Goal: Information Seeking & Learning: Learn about a topic

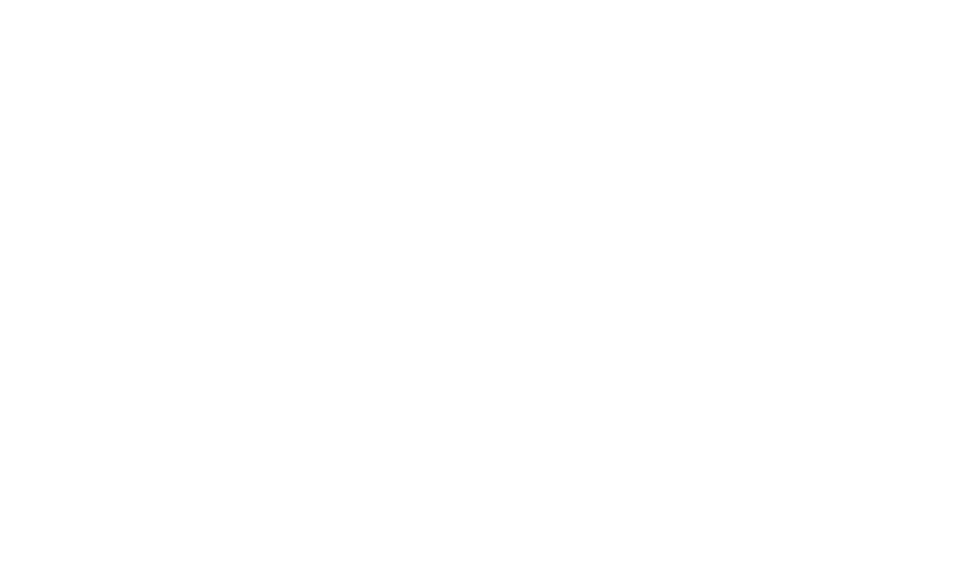
scroll to position [2018, 0]
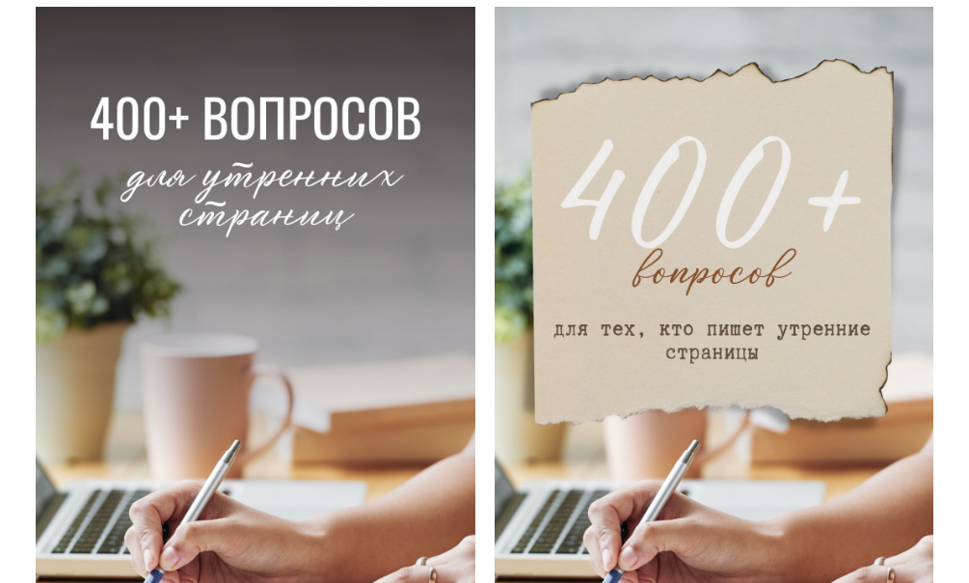
click at [157, 111] on img at bounding box center [256, 397] width 440 height 781
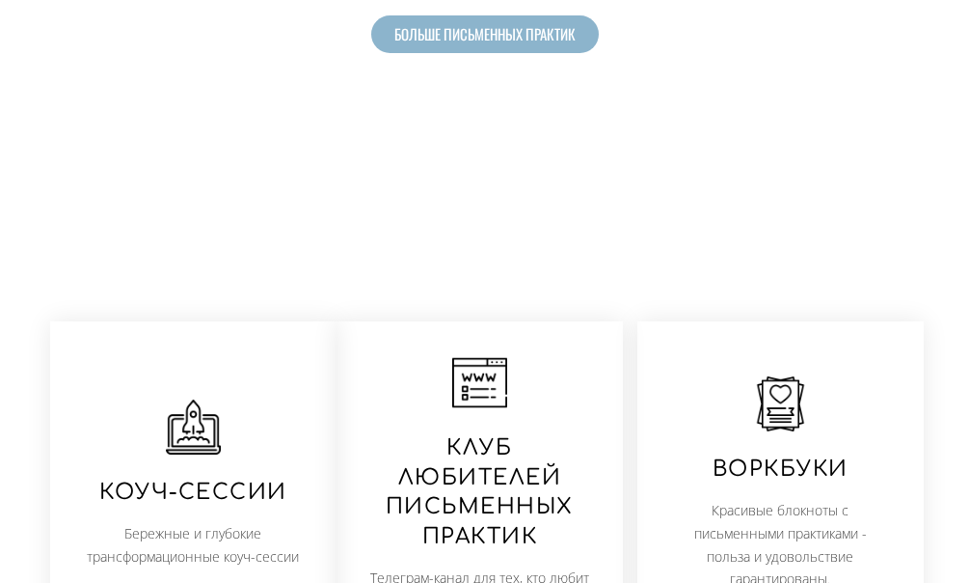
scroll to position [957, 0]
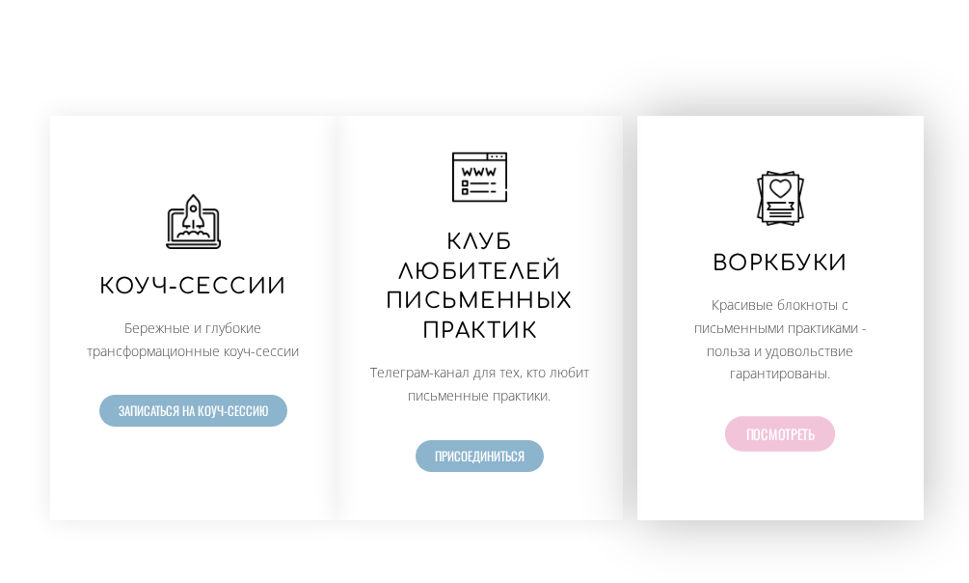
click at [758, 426] on span "Посмотреть" at bounding box center [781, 433] width 68 height 14
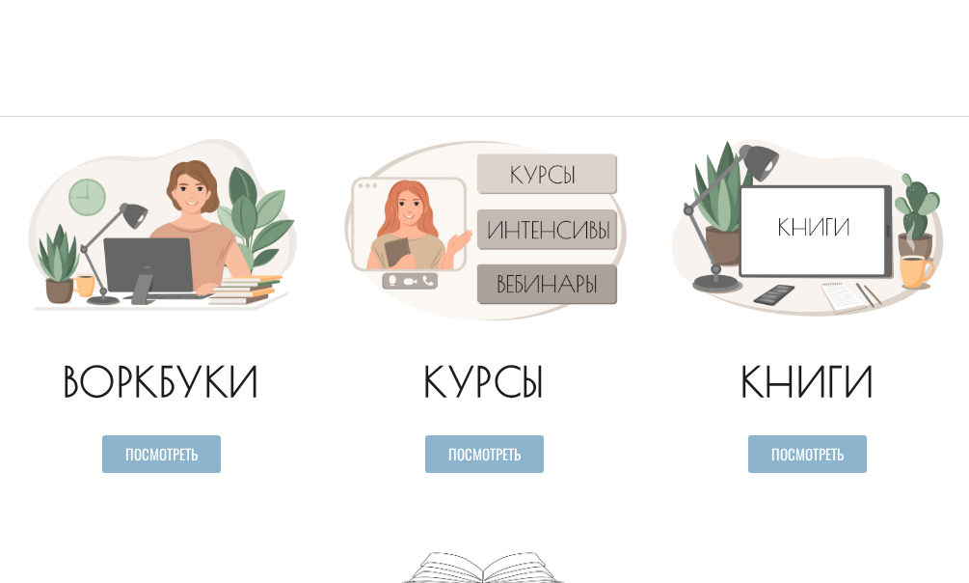
drag, startPoint x: 0, startPoint y: 0, endPoint x: 562, endPoint y: 193, distance: 594.5
click at [562, 193] on img at bounding box center [485, 227] width 304 height 203
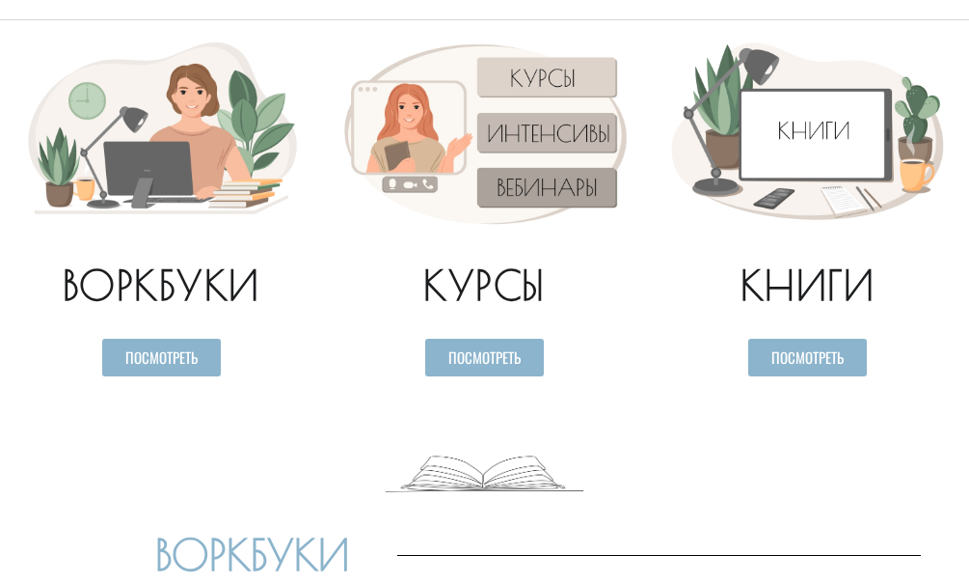
scroll to position [289, 0]
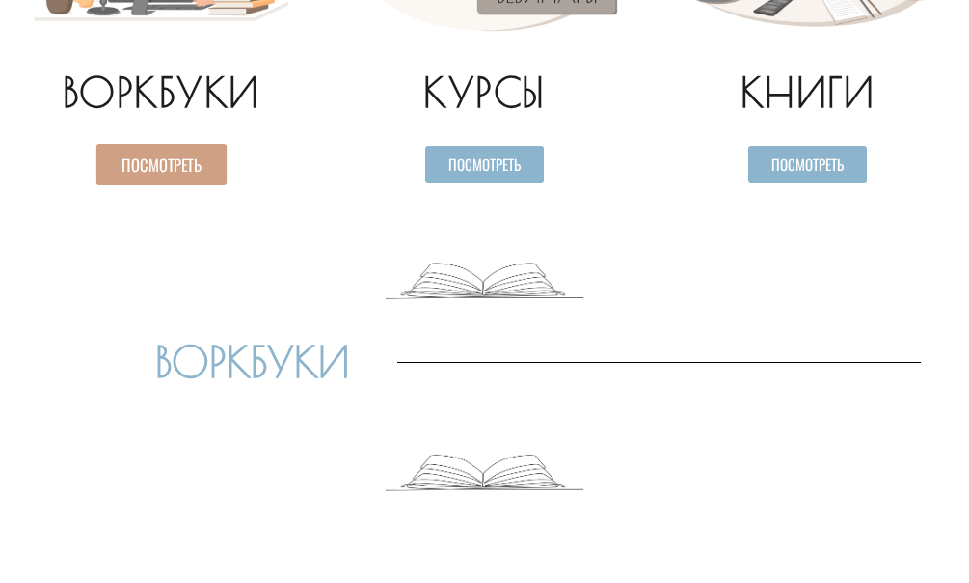
click at [162, 170] on span "Посмотреть" at bounding box center [162, 164] width 80 height 16
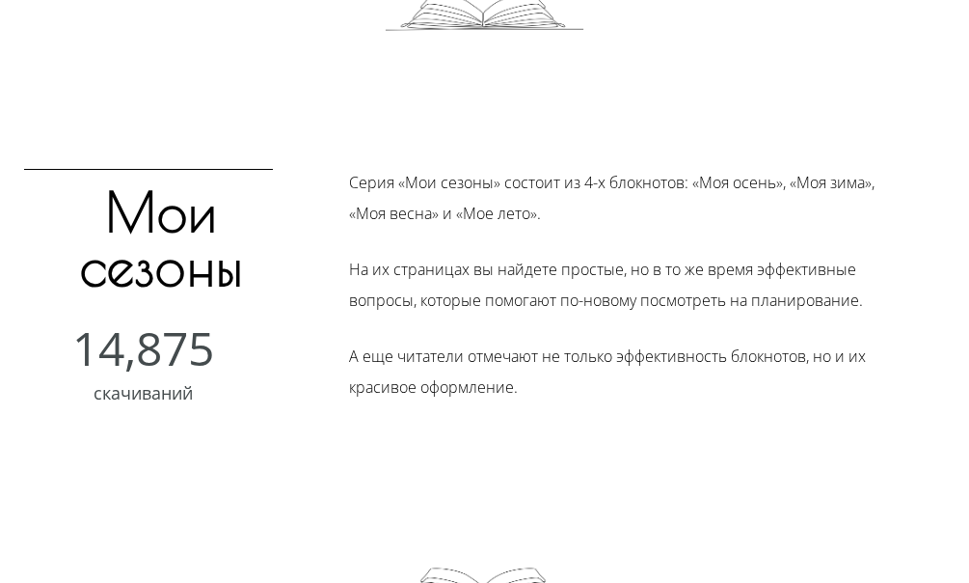
scroll to position [750, 0]
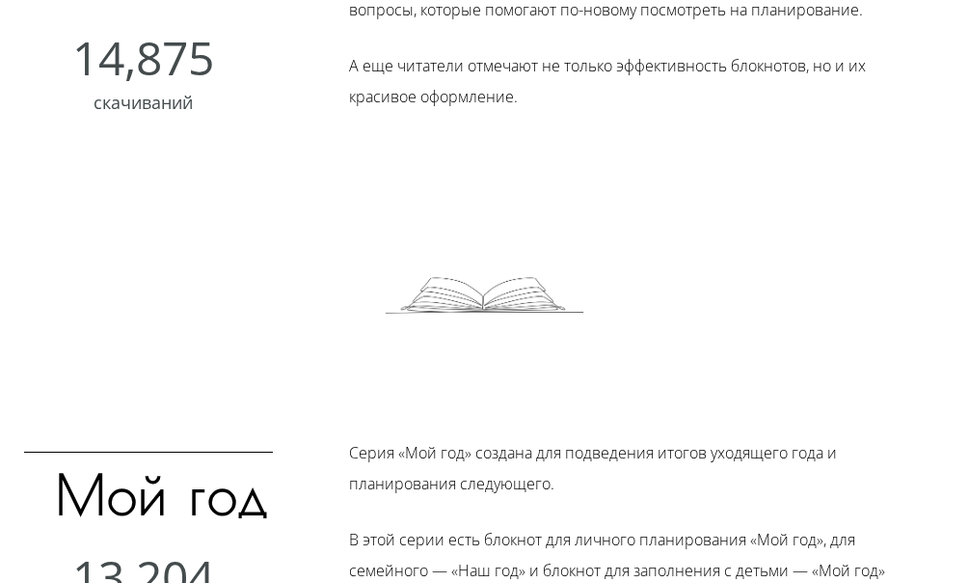
click at [535, 286] on img at bounding box center [485, 281] width 200 height 99
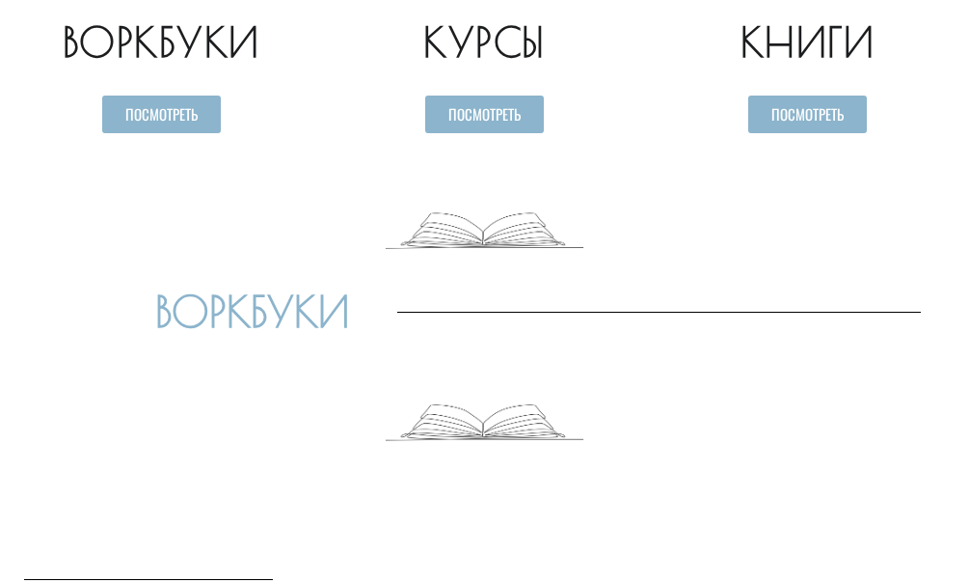
scroll to position [0, 0]
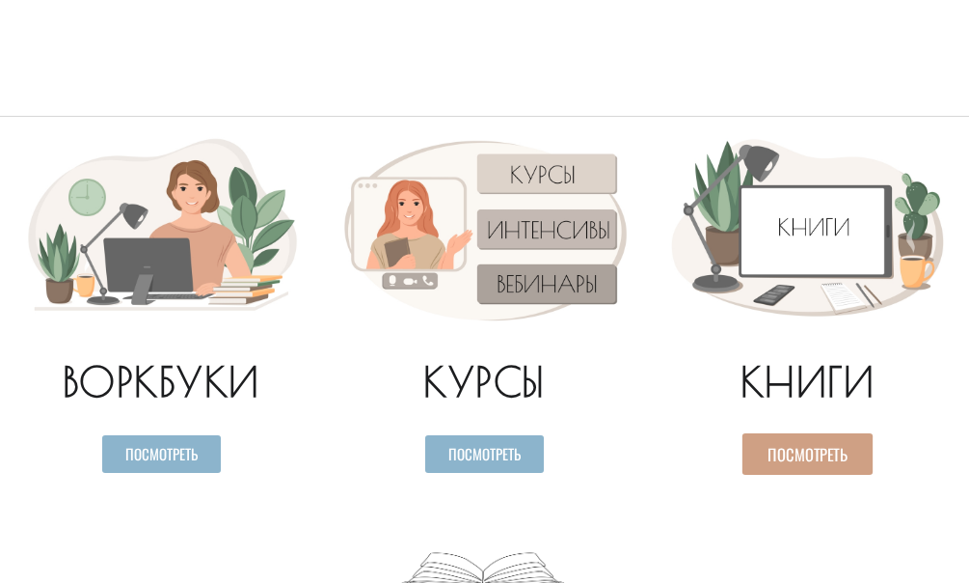
click at [787, 438] on link "Посмотреть" at bounding box center [808, 453] width 130 height 41
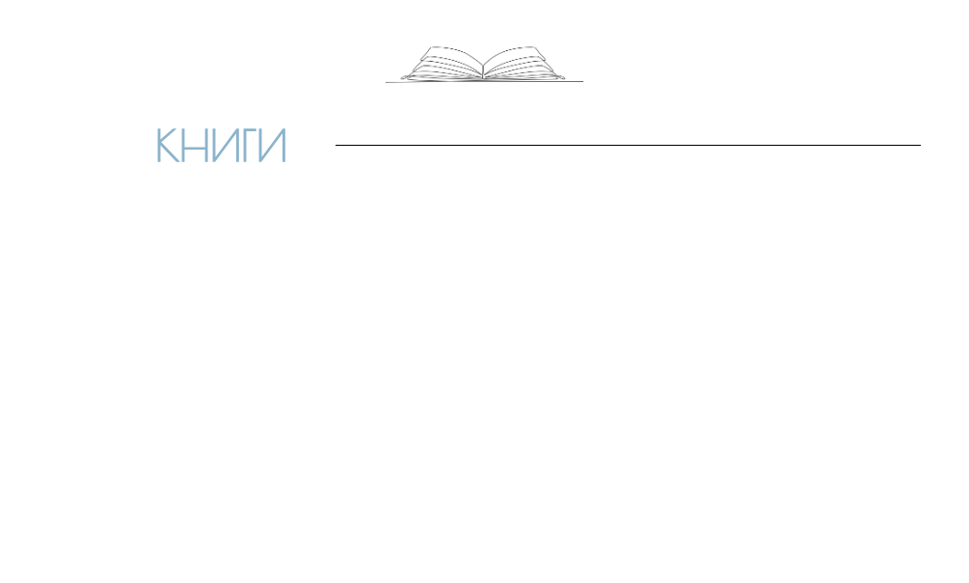
scroll to position [4459, 0]
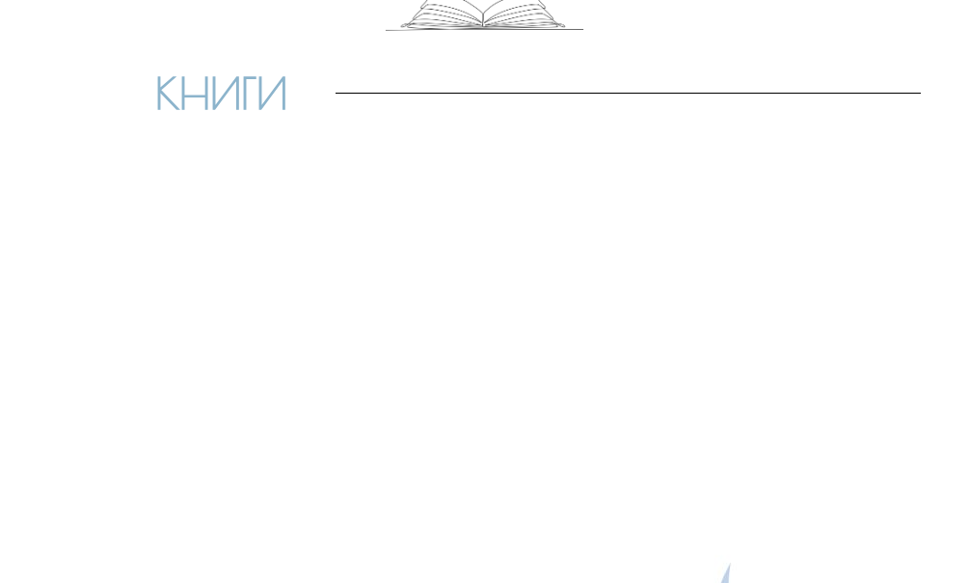
click at [214, 95] on span "КНИГИ" at bounding box center [221, 93] width 132 height 42
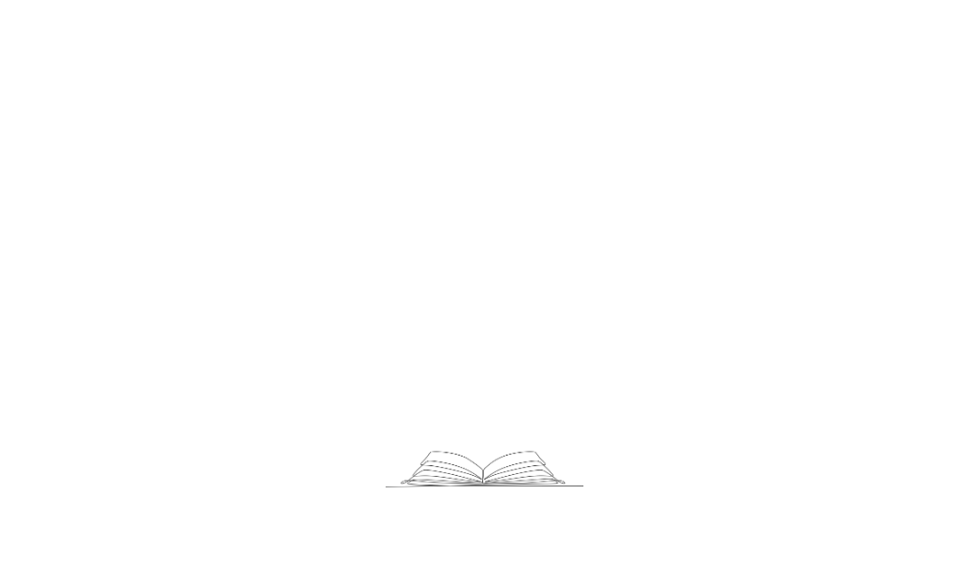
scroll to position [2132, 0]
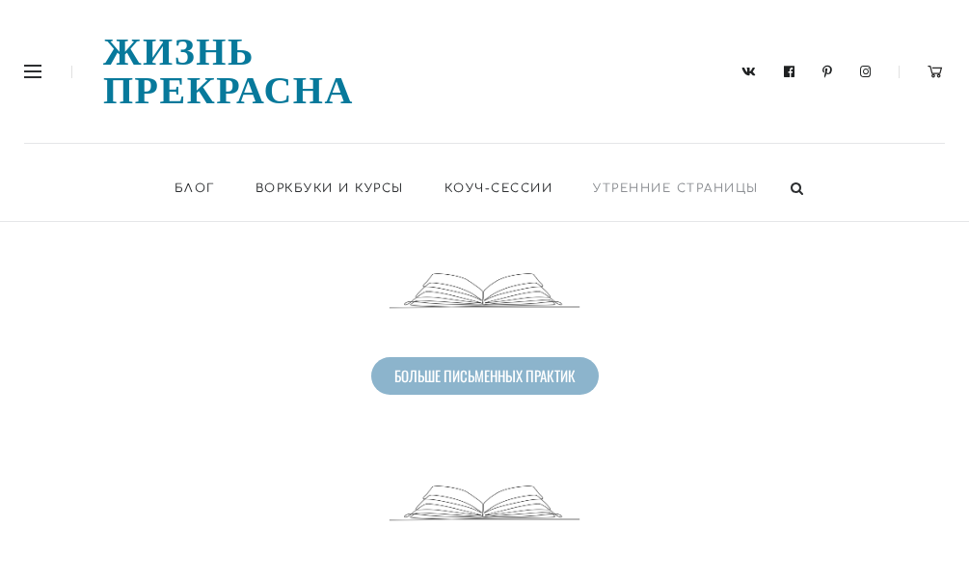
scroll to position [386, 0]
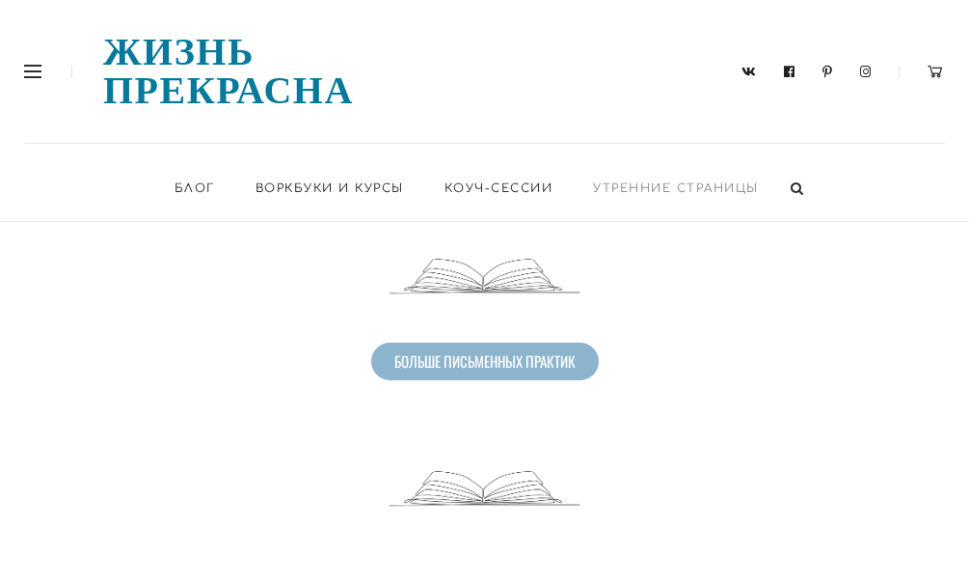
click at [586, 342] on link "больше письменных практик" at bounding box center [485, 361] width 228 height 38
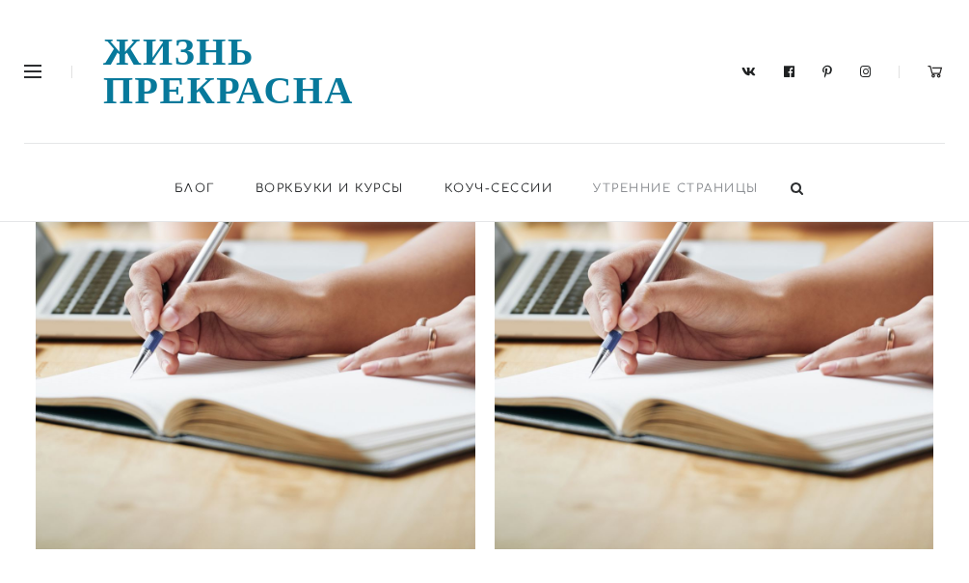
scroll to position [2284, 0]
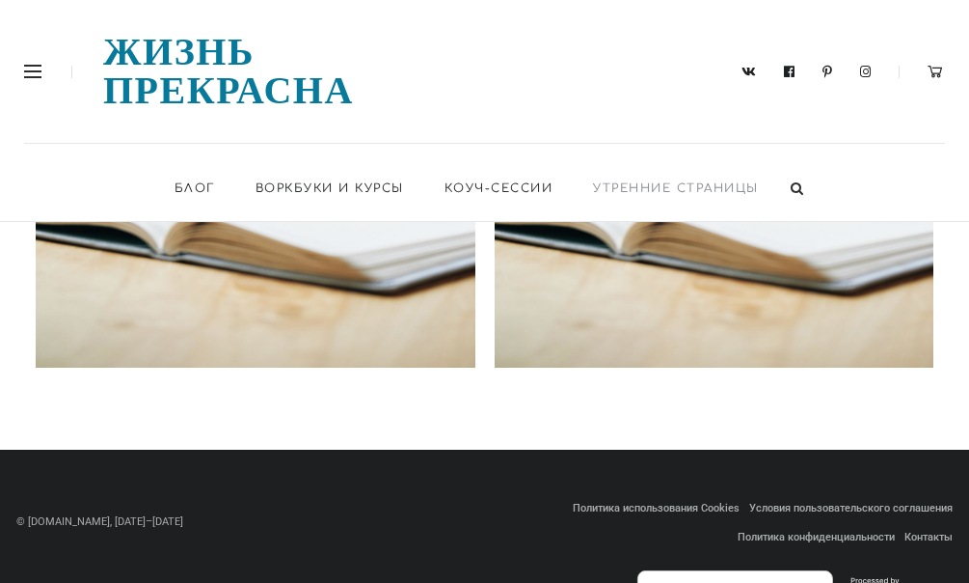
scroll to position [2211, 0]
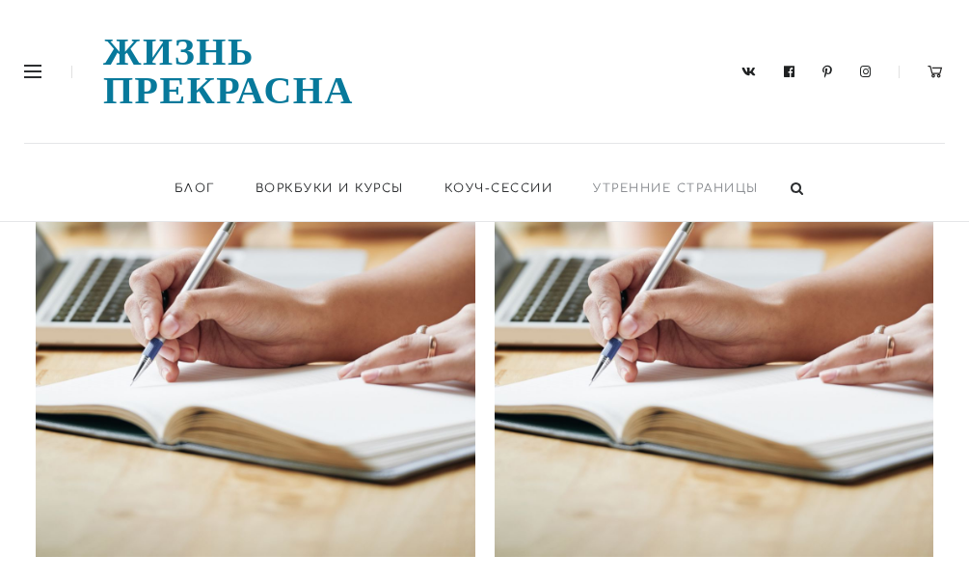
click at [191, 332] on img at bounding box center [256, 165] width 440 height 781
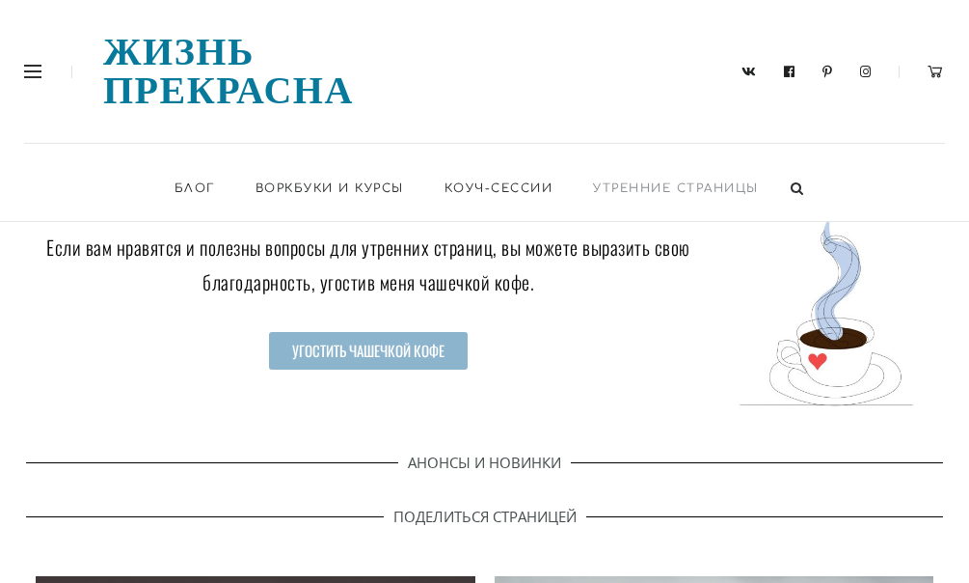
scroll to position [1343, 0]
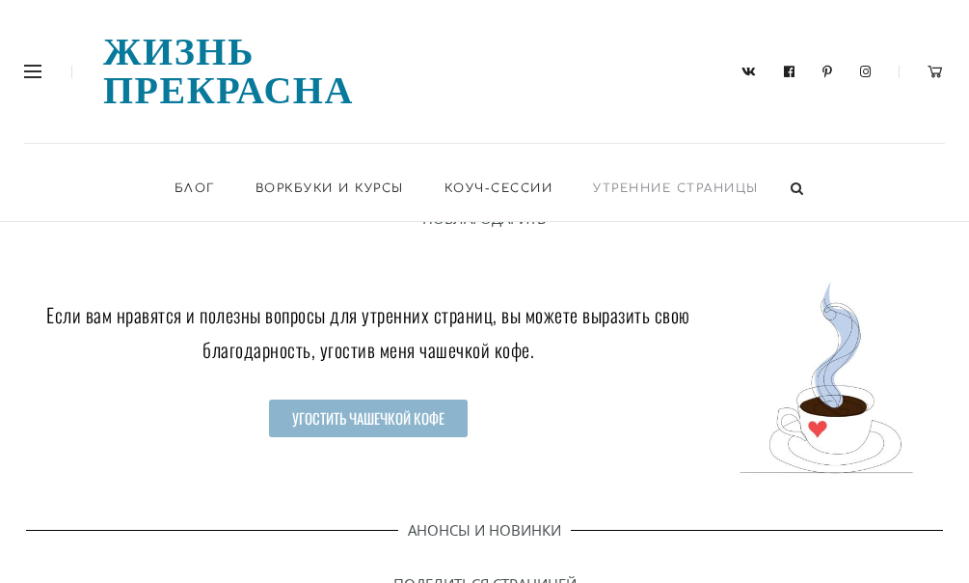
click at [620, 155] on link "Утренние страницы" at bounding box center [677, 188] width 206 height 66
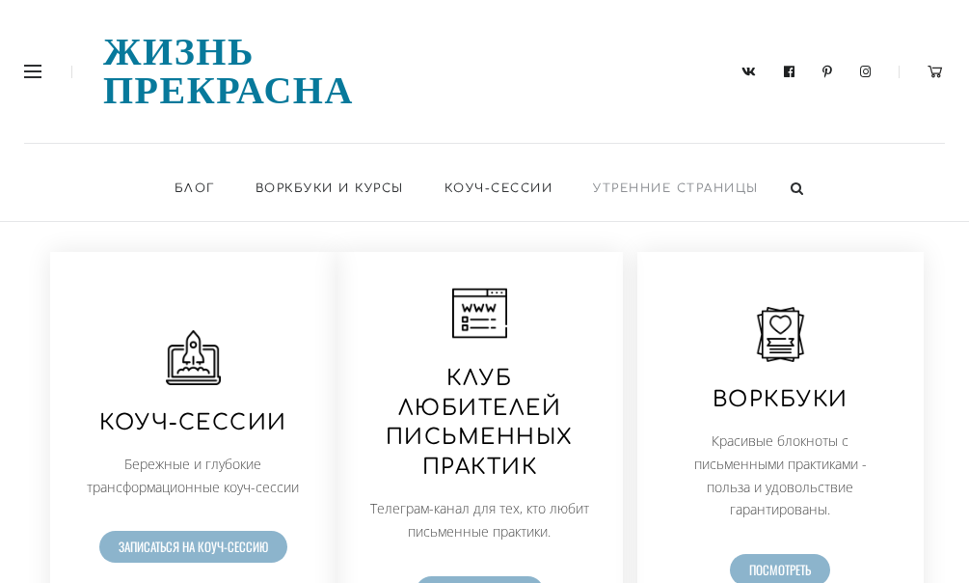
scroll to position [772, 0]
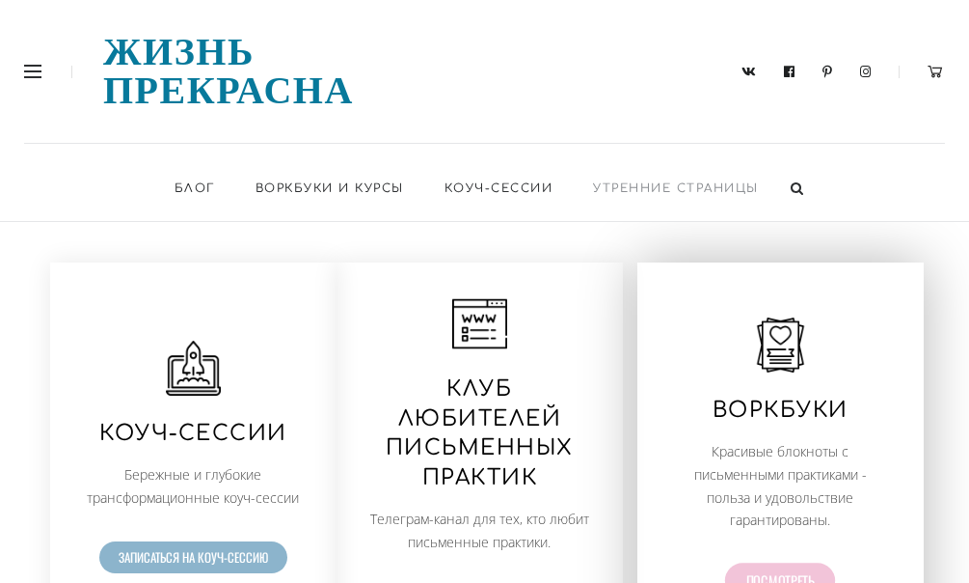
click at [776, 573] on span "Посмотреть" at bounding box center [781, 580] width 68 height 14
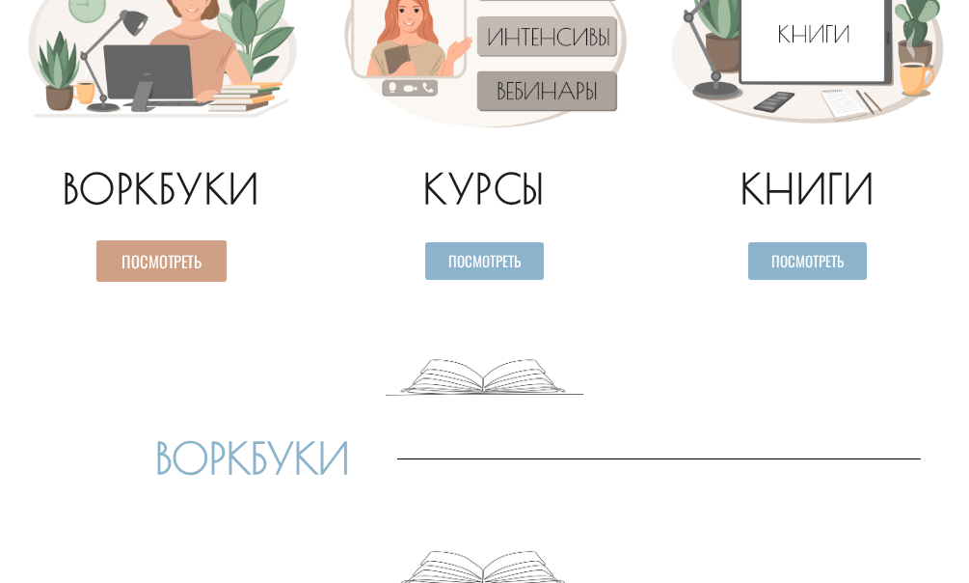
click at [144, 267] on span "Посмотреть" at bounding box center [162, 261] width 80 height 16
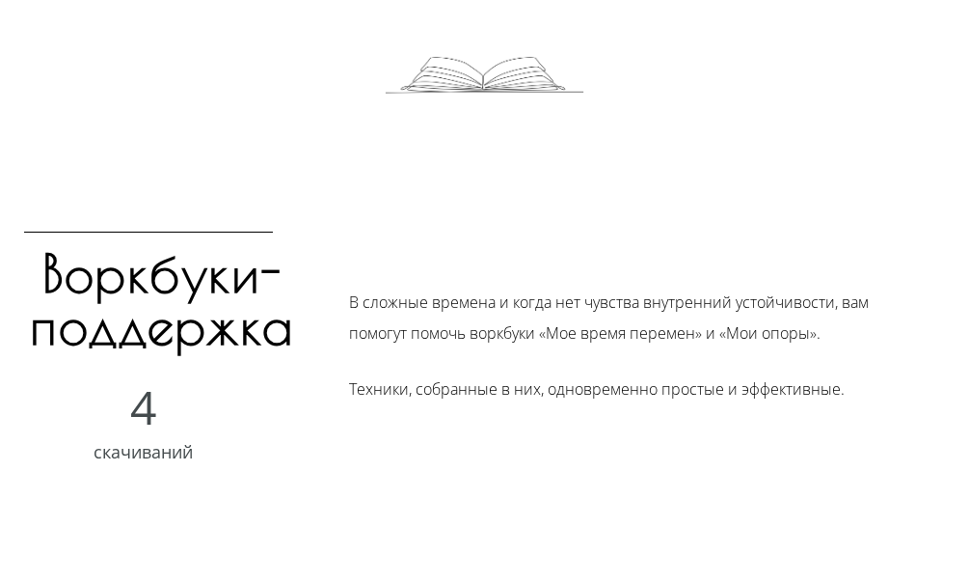
scroll to position [1908, 0]
